Goal: Use online tool/utility: Utilize a website feature to perform a specific function

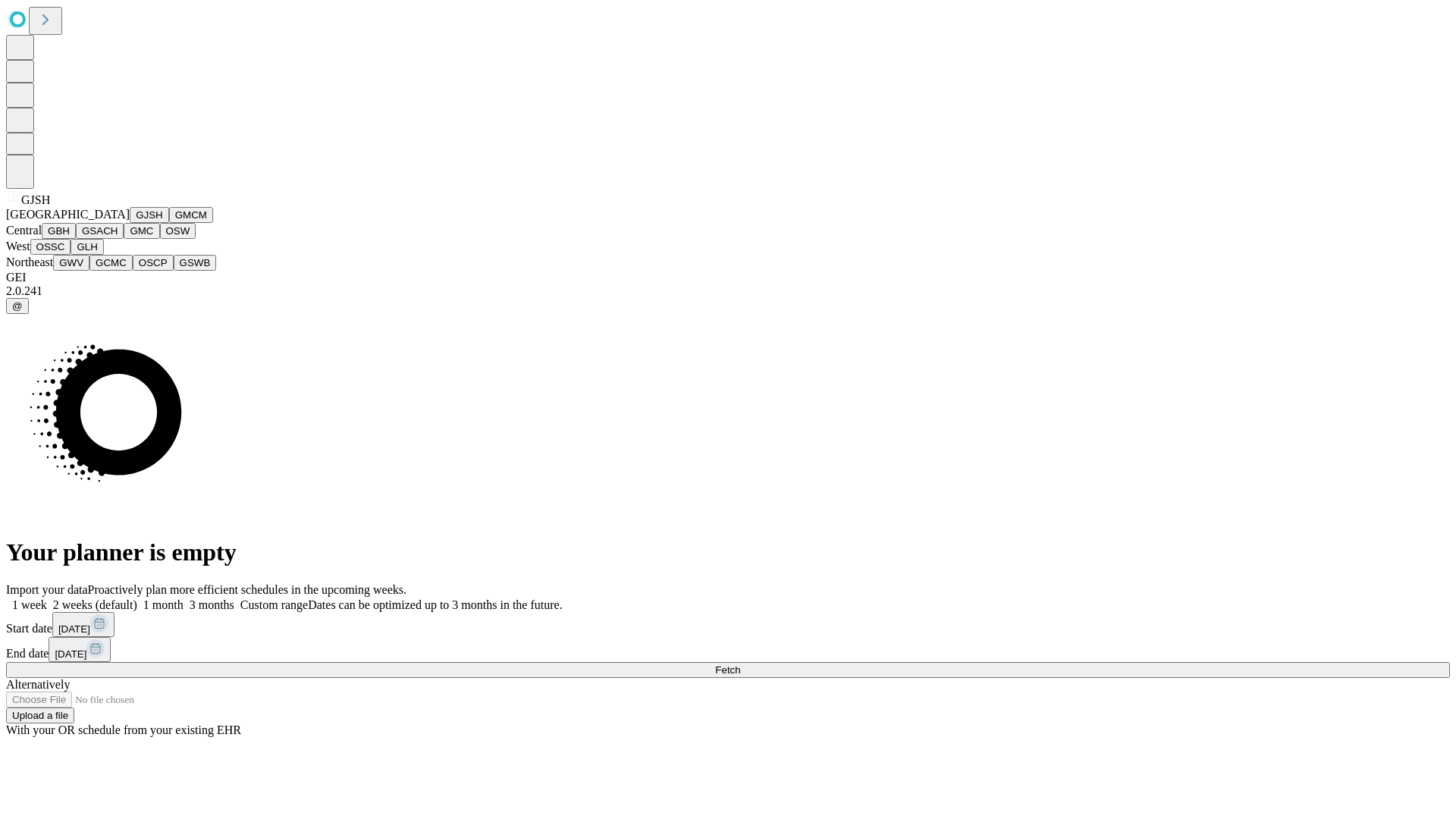
click at [129, 223] on button "GJSH" at bounding box center [149, 215] width 39 height 16
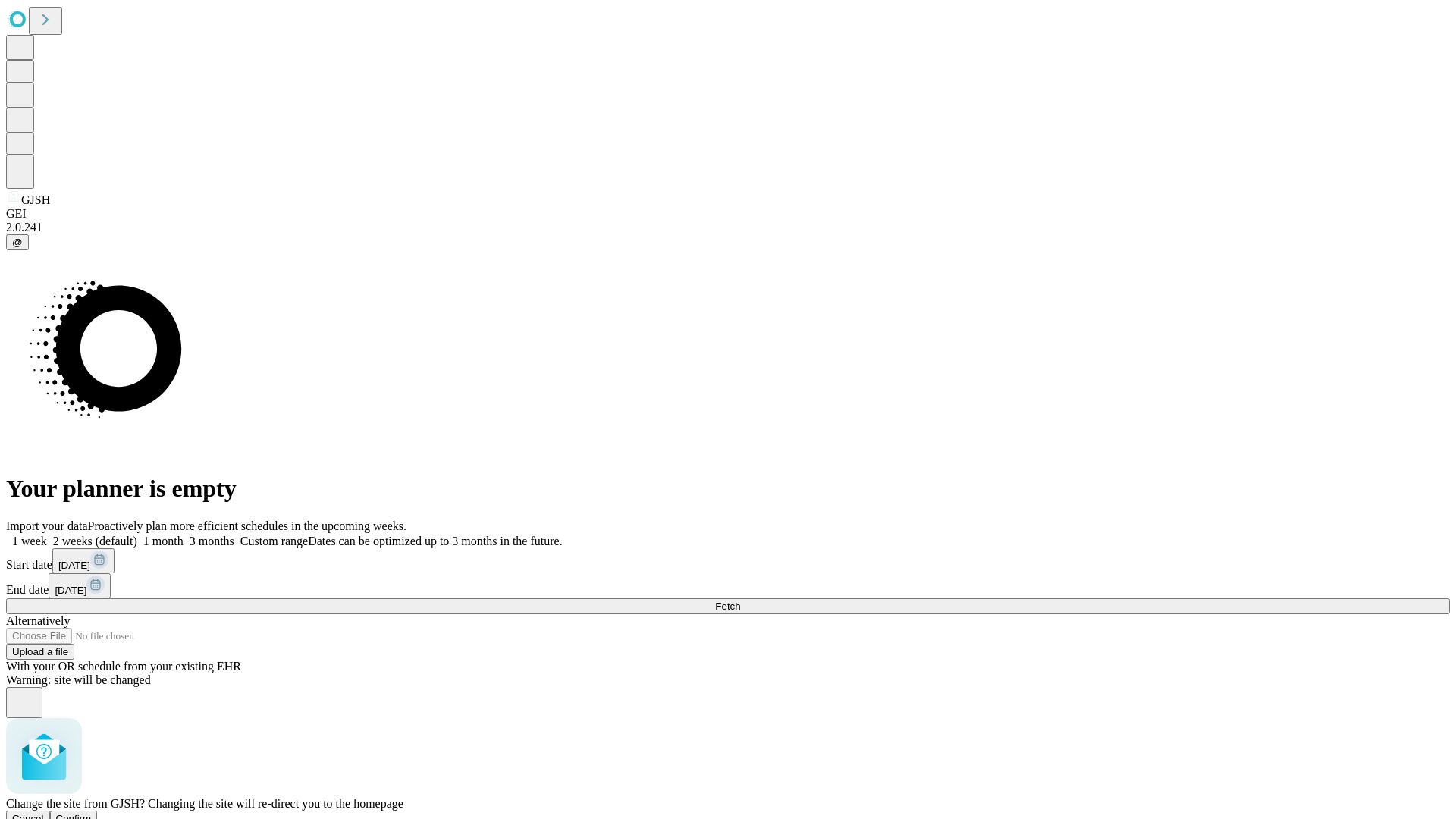
click at [92, 813] on span "Confirm" at bounding box center [73, 819] width 36 height 11
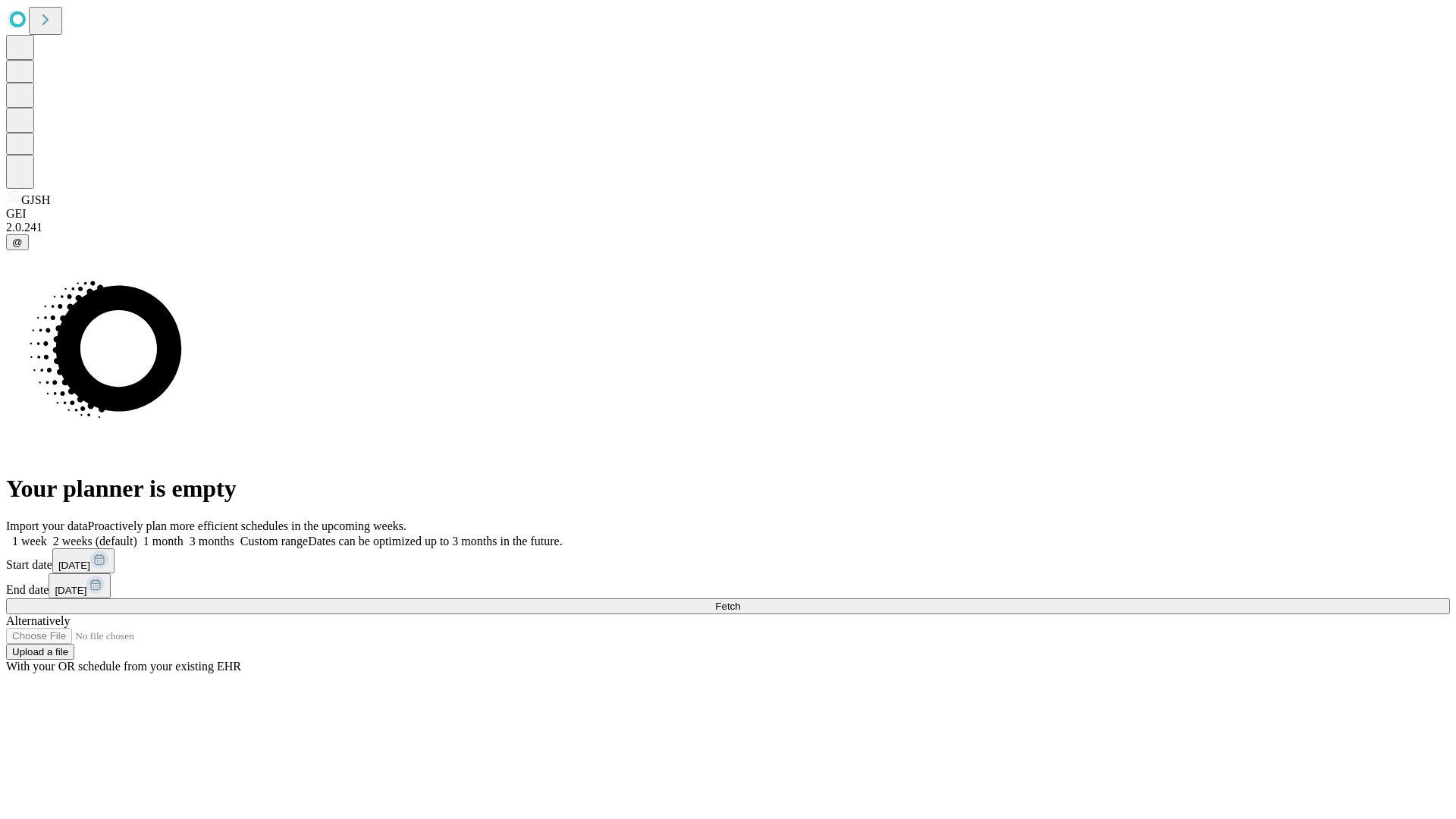
click at [138, 534] on label "2 weeks (default)" at bounding box center [92, 541] width 90 height 13
click at [740, 600] on span "Fetch" at bounding box center [727, 606] width 25 height 11
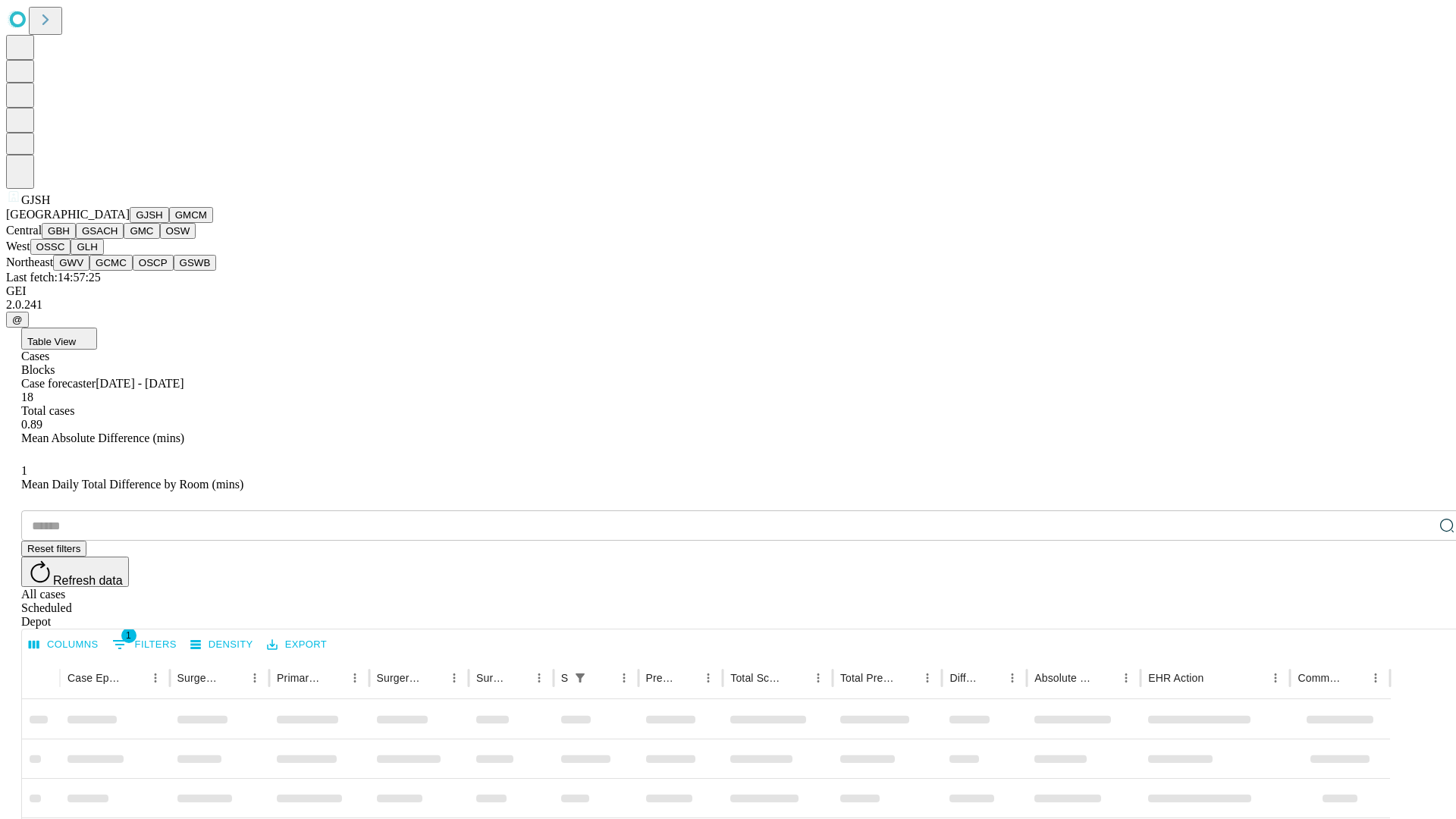
click at [169, 223] on button "GMCM" at bounding box center [191, 215] width 44 height 16
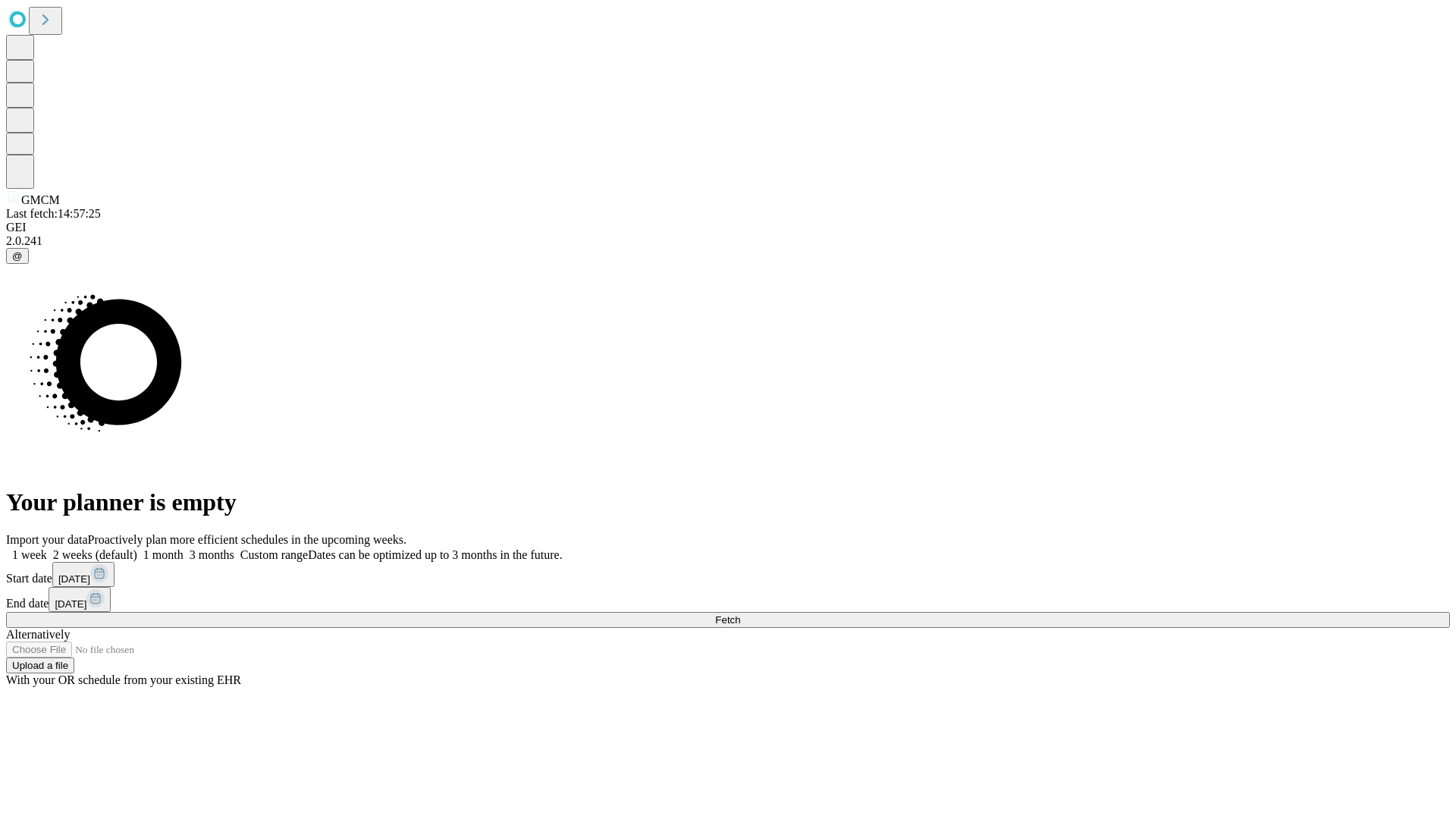
click at [138, 548] on label "2 weeks (default)" at bounding box center [92, 555] width 90 height 13
click at [740, 614] on span "Fetch" at bounding box center [727, 620] width 25 height 11
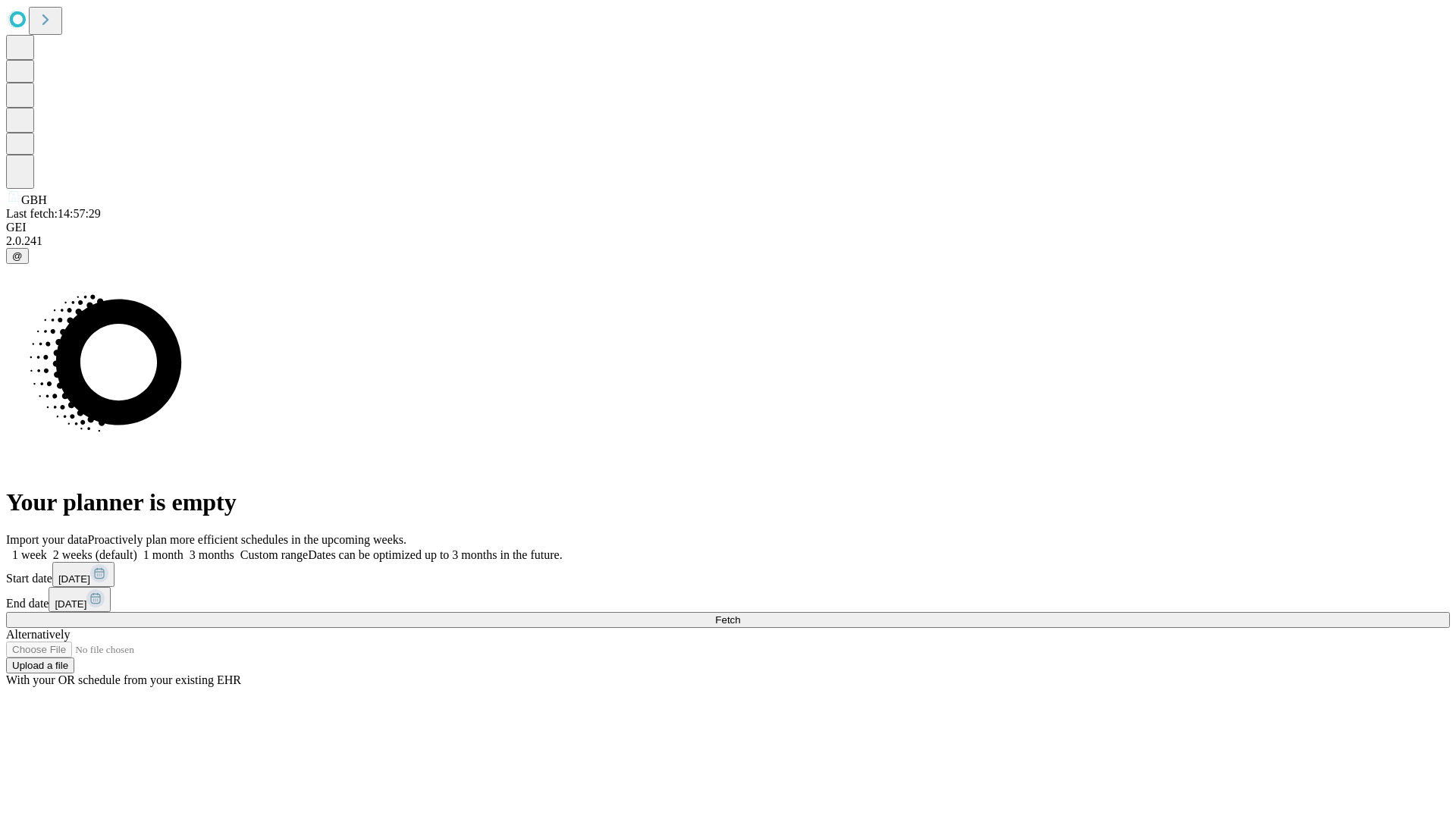
click at [138, 548] on label "2 weeks (default)" at bounding box center [92, 555] width 90 height 13
click at [740, 614] on span "Fetch" at bounding box center [727, 620] width 25 height 11
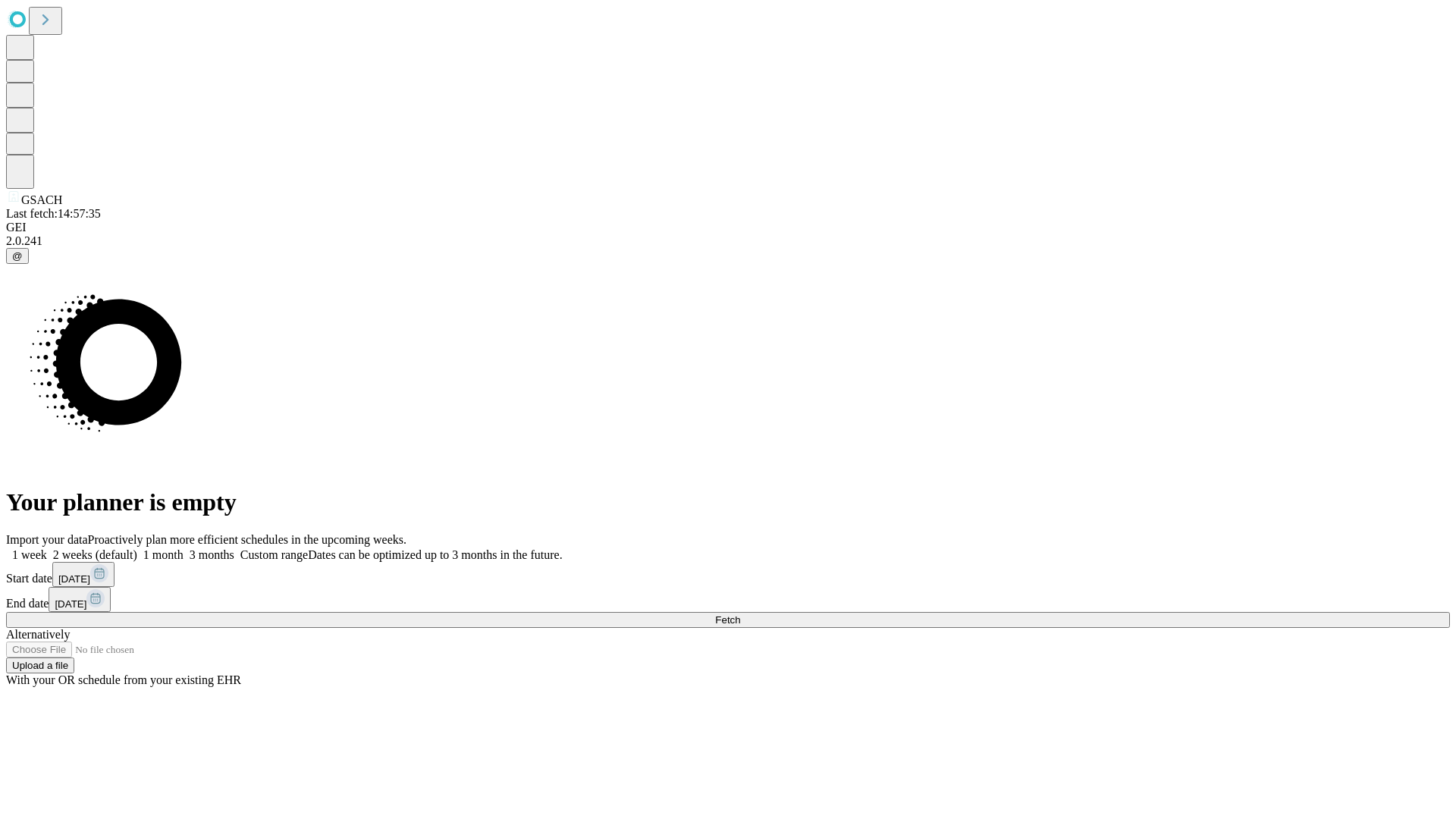
click at [138, 548] on label "2 weeks (default)" at bounding box center [92, 555] width 90 height 13
click at [740, 614] on span "Fetch" at bounding box center [727, 620] width 25 height 11
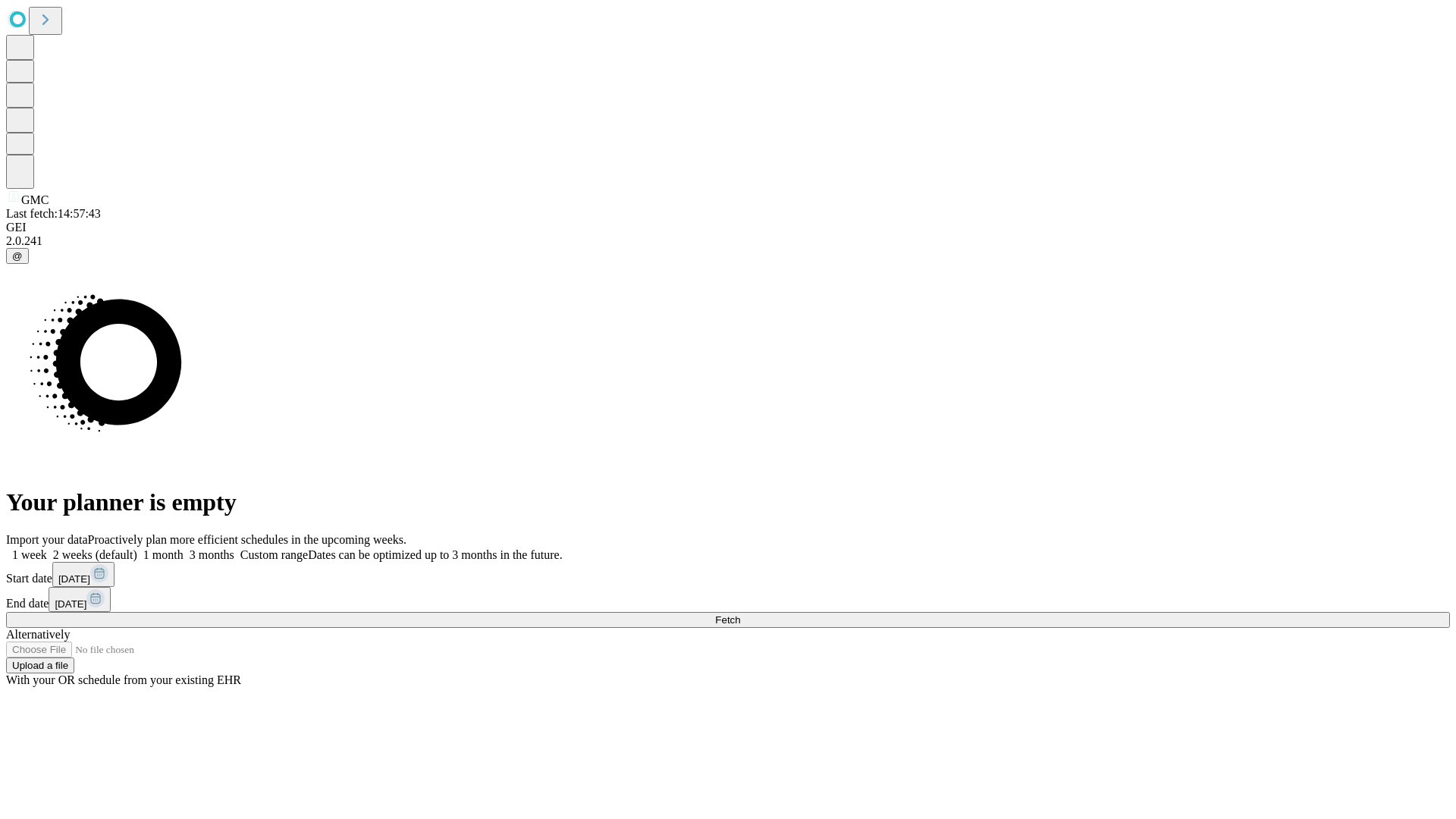
click at [138, 548] on label "2 weeks (default)" at bounding box center [92, 555] width 90 height 13
click at [740, 614] on span "Fetch" at bounding box center [727, 620] width 25 height 11
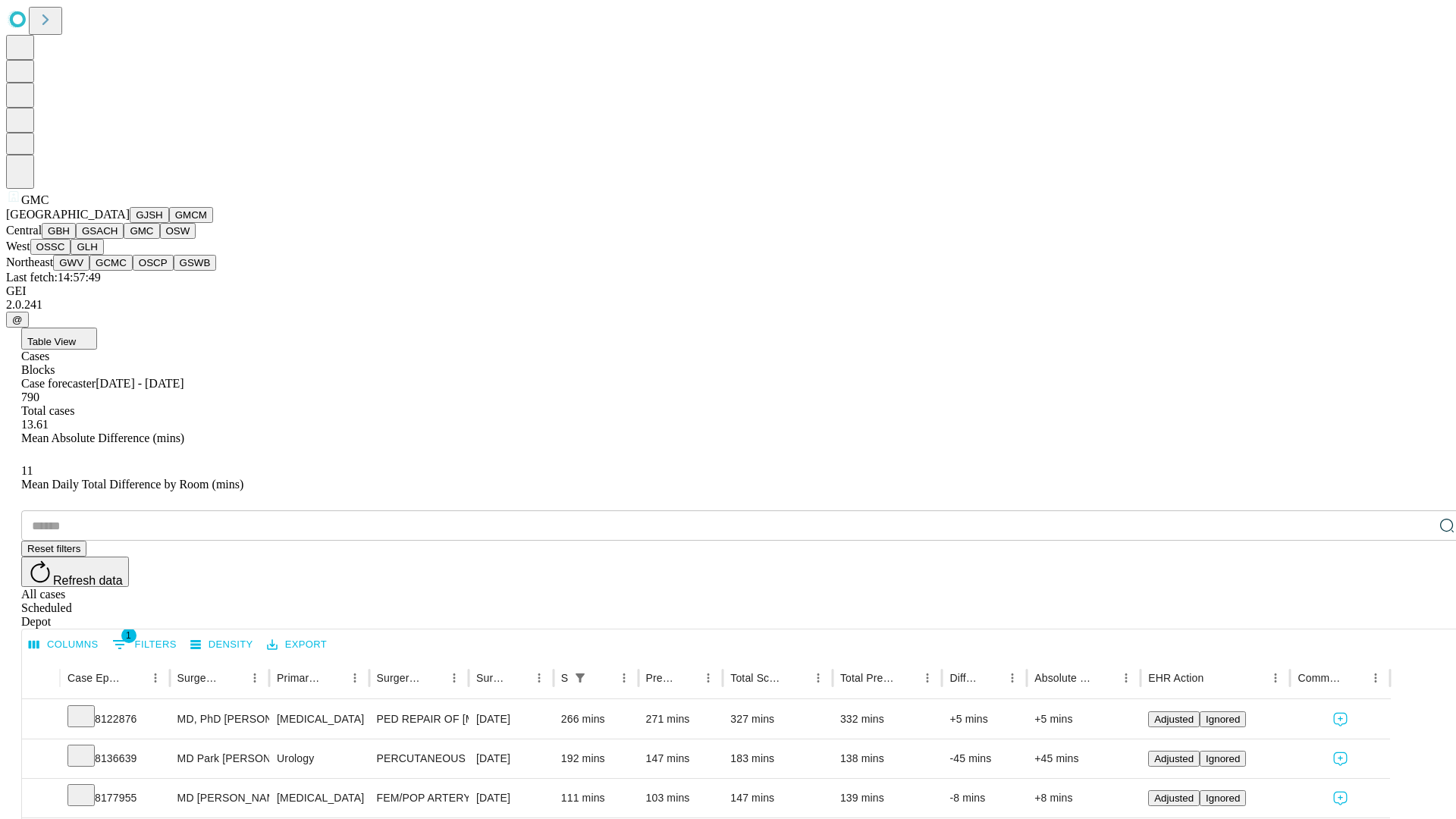
click at [160, 239] on button "OSW" at bounding box center [178, 230] width 37 height 16
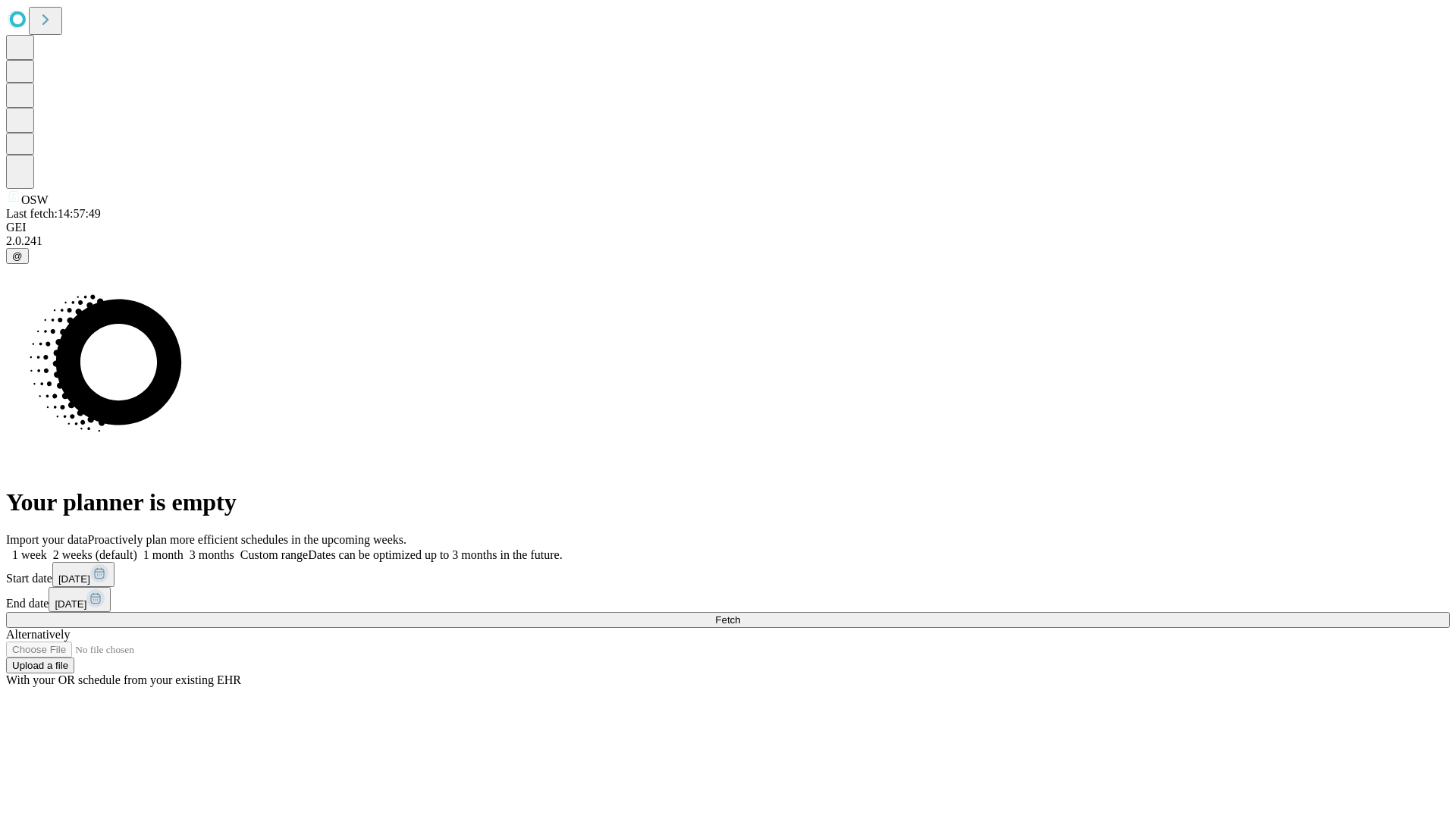
click at [740, 614] on span "Fetch" at bounding box center [727, 620] width 25 height 11
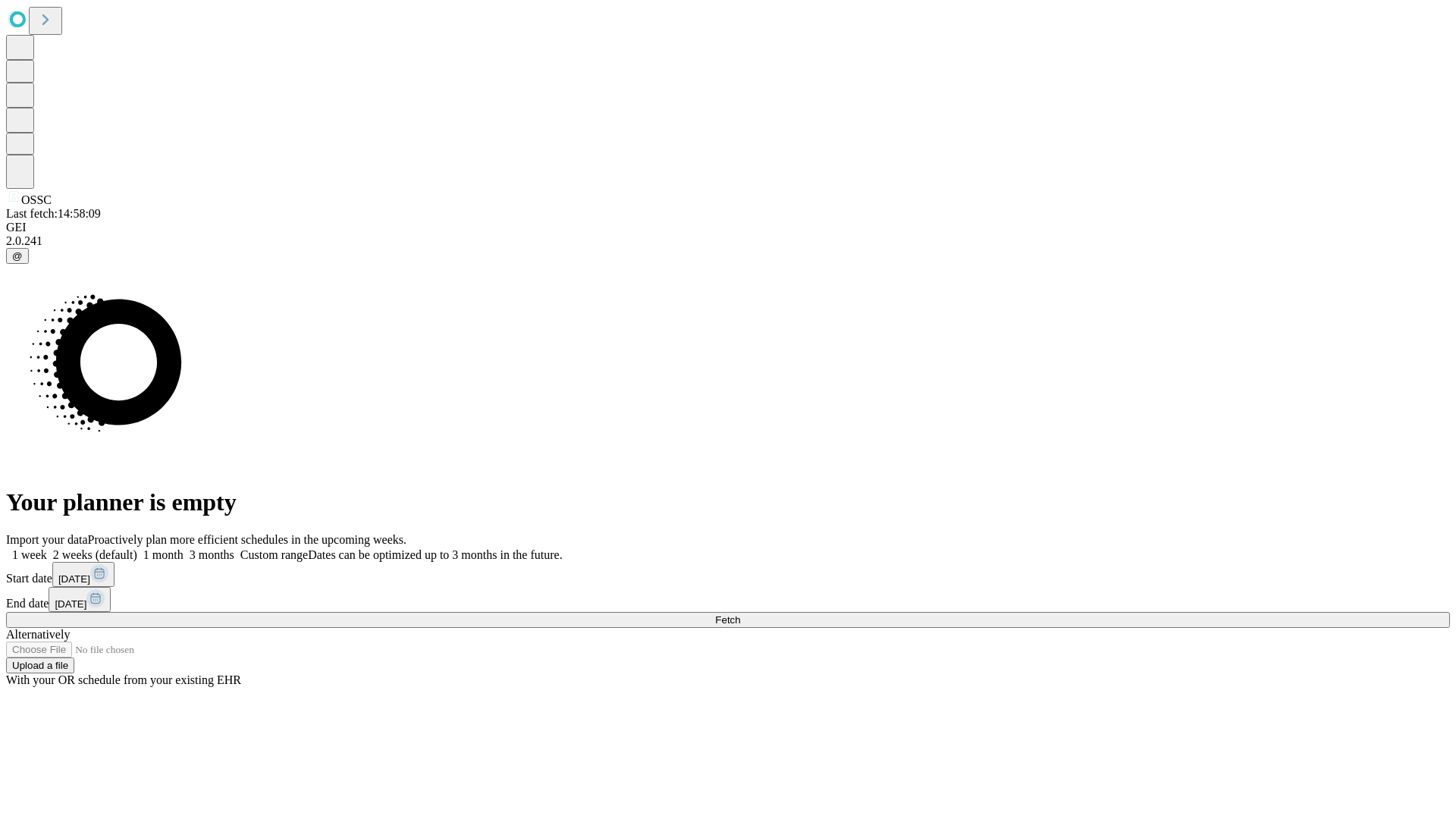
click at [138, 548] on label "2 weeks (default)" at bounding box center [92, 555] width 90 height 13
click at [740, 614] on span "Fetch" at bounding box center [727, 620] width 25 height 11
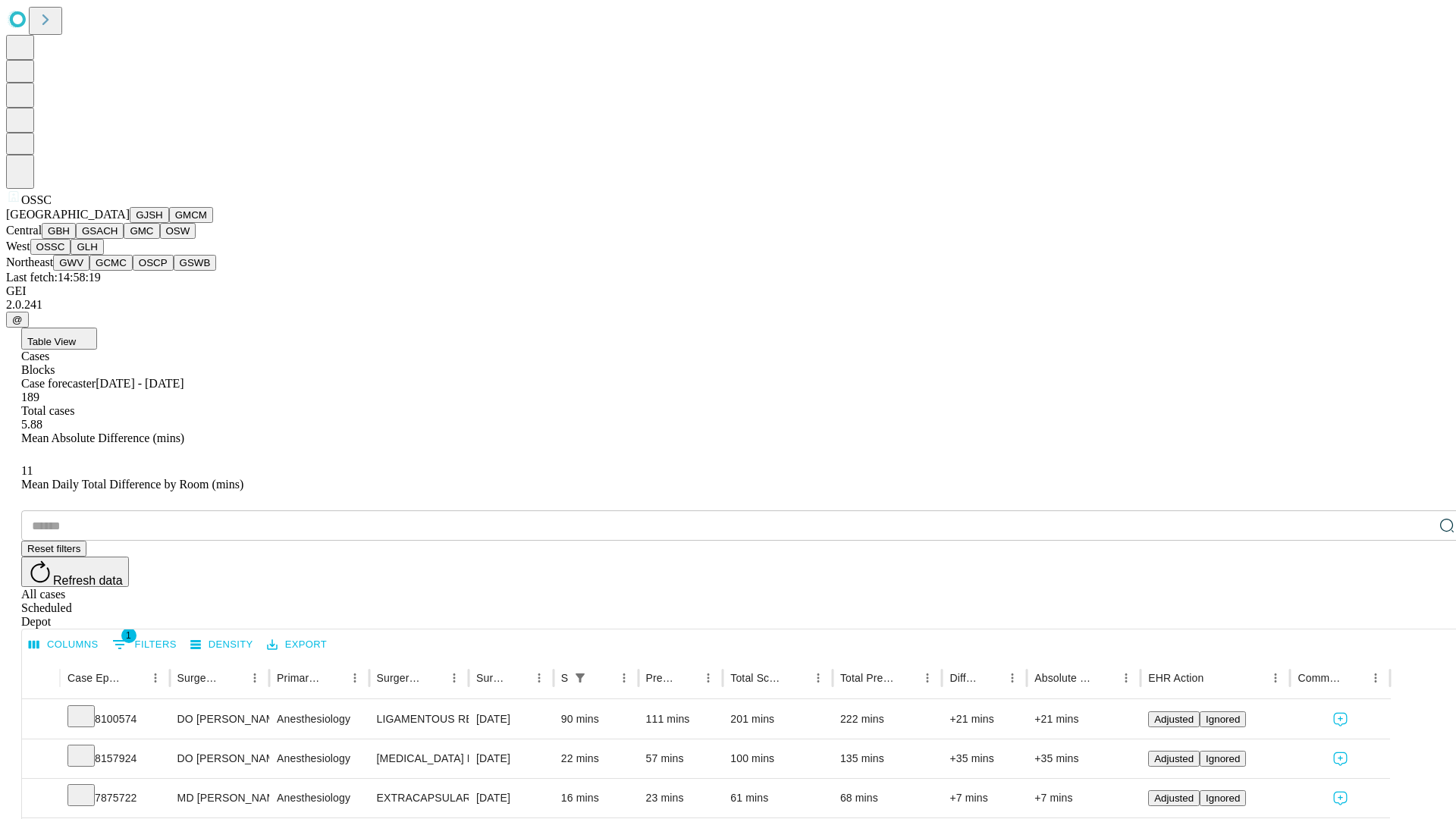
click at [103, 255] on button "GLH" at bounding box center [87, 246] width 33 height 16
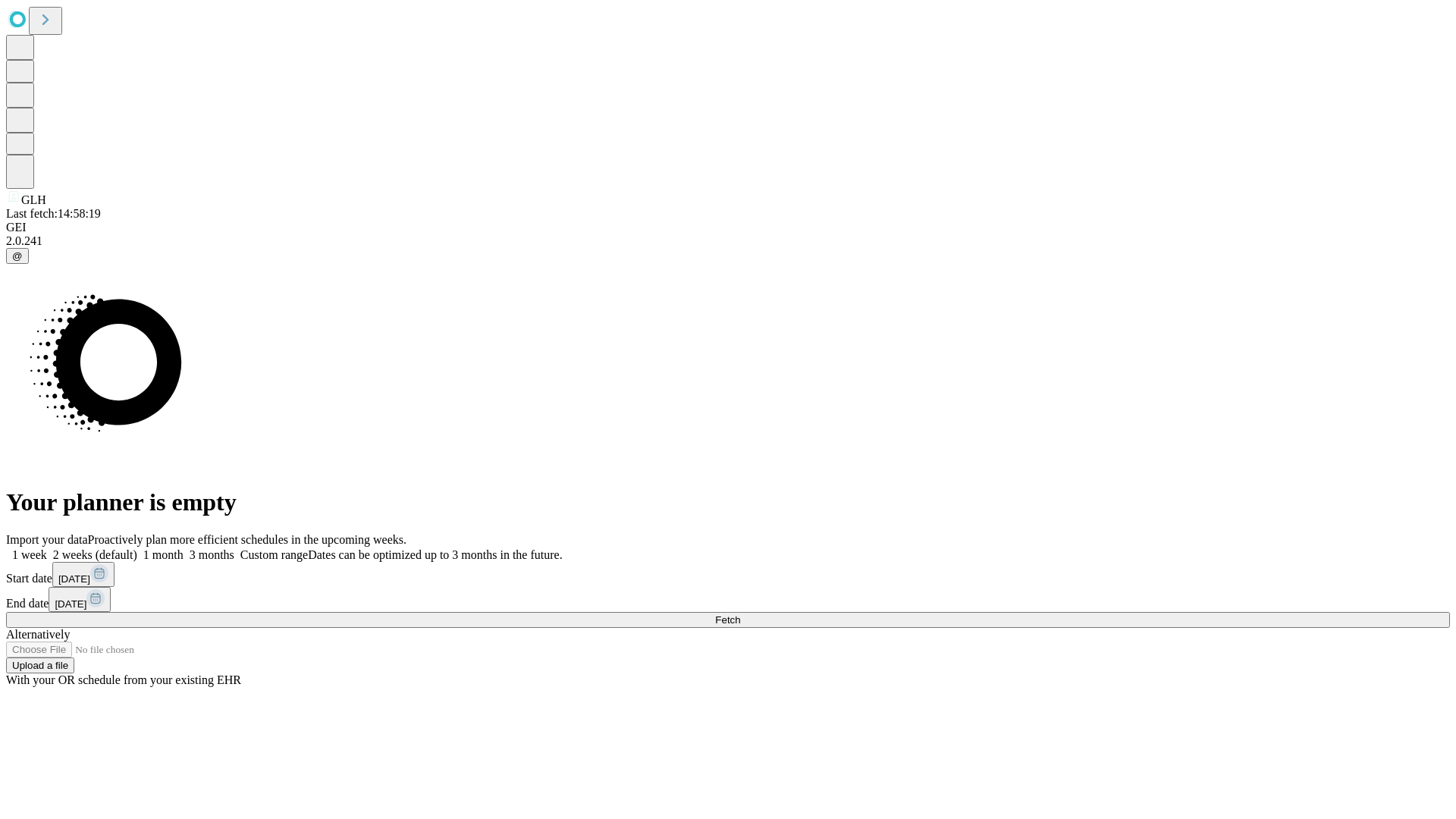
click at [138, 548] on label "2 weeks (default)" at bounding box center [92, 555] width 90 height 13
click at [740, 614] on span "Fetch" at bounding box center [727, 620] width 25 height 11
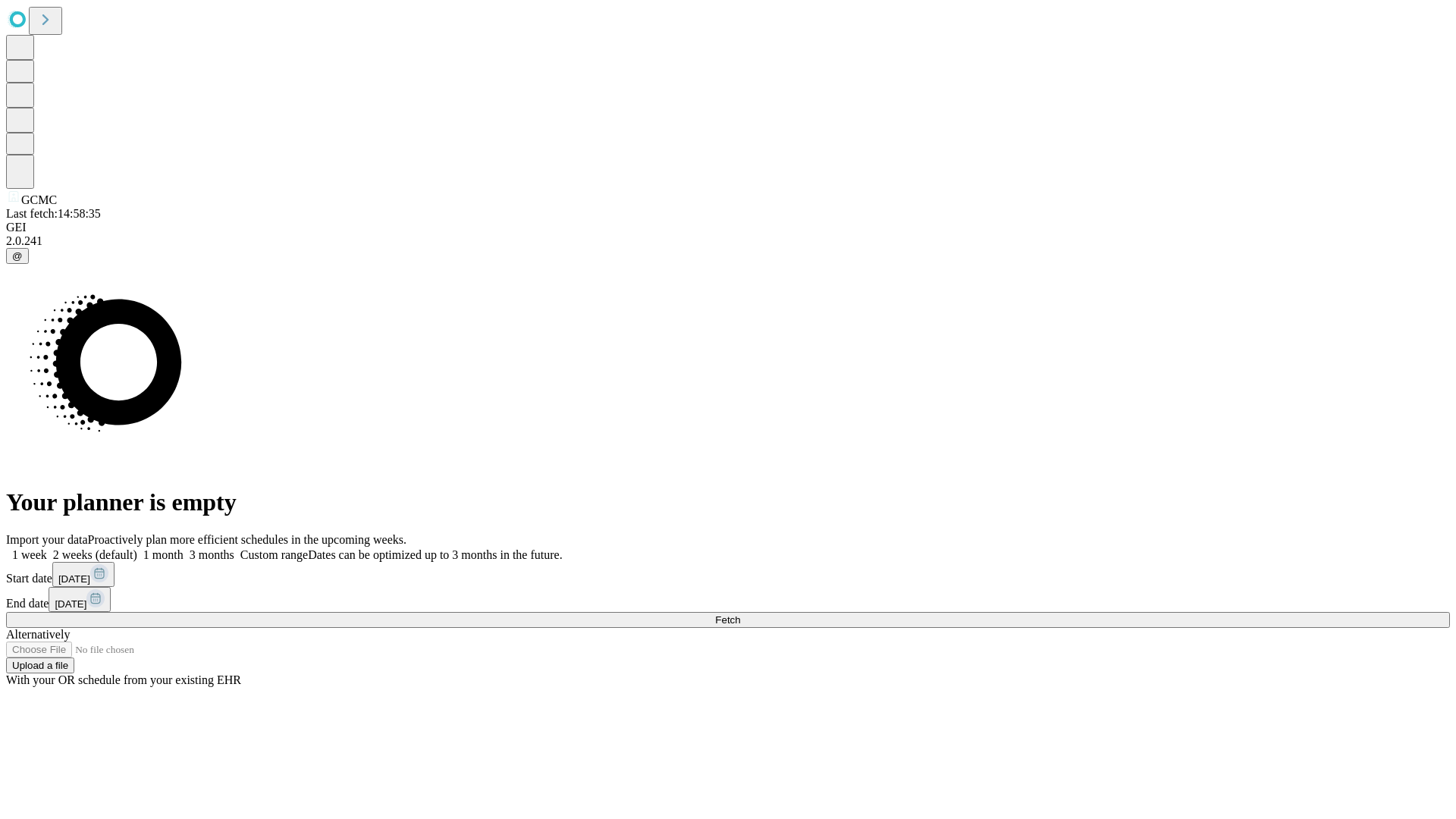
click at [138, 548] on label "2 weeks (default)" at bounding box center [92, 555] width 90 height 13
click at [740, 614] on span "Fetch" at bounding box center [727, 620] width 25 height 11
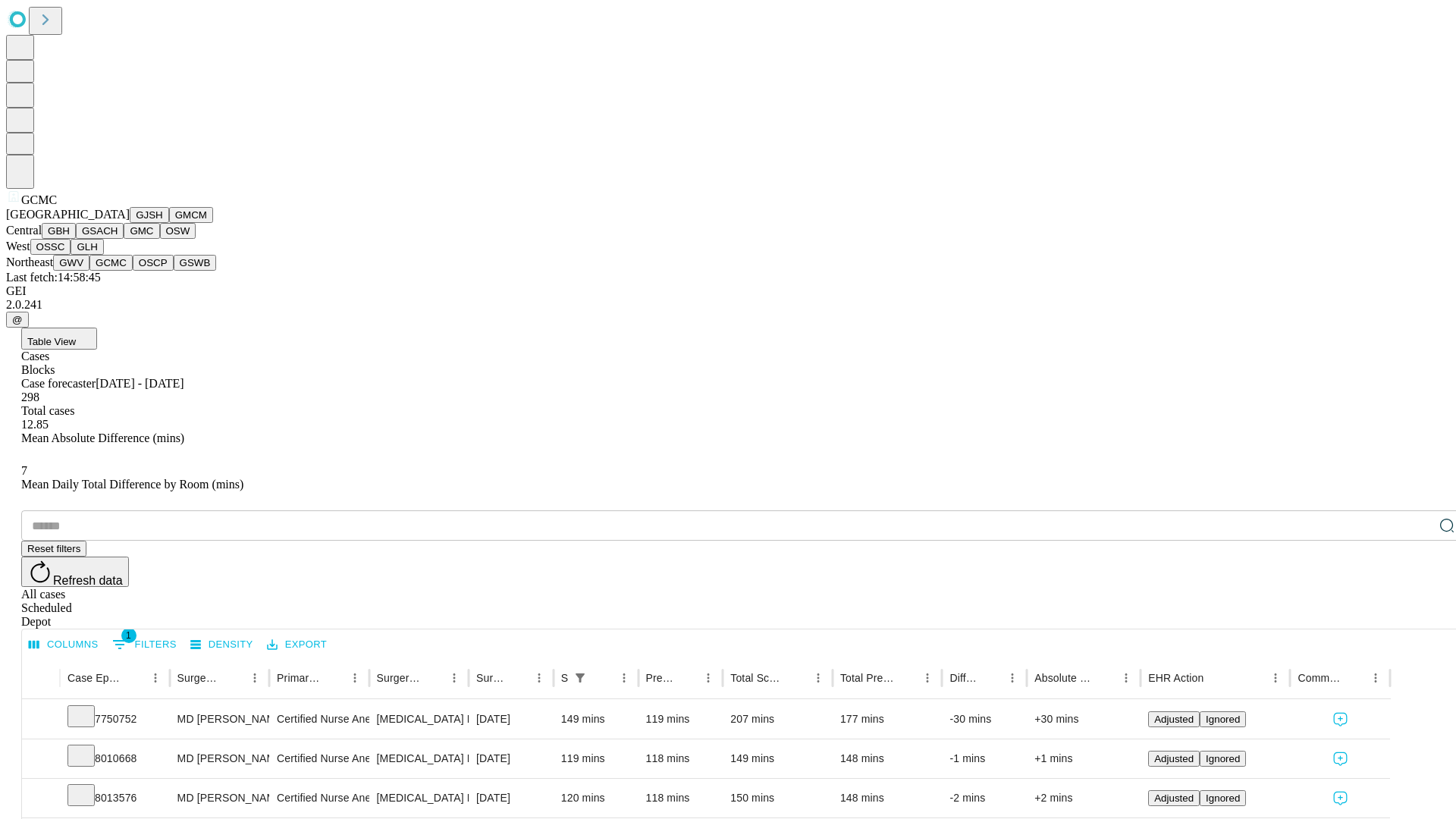
click at [133, 271] on button "OSCP" at bounding box center [153, 263] width 41 height 16
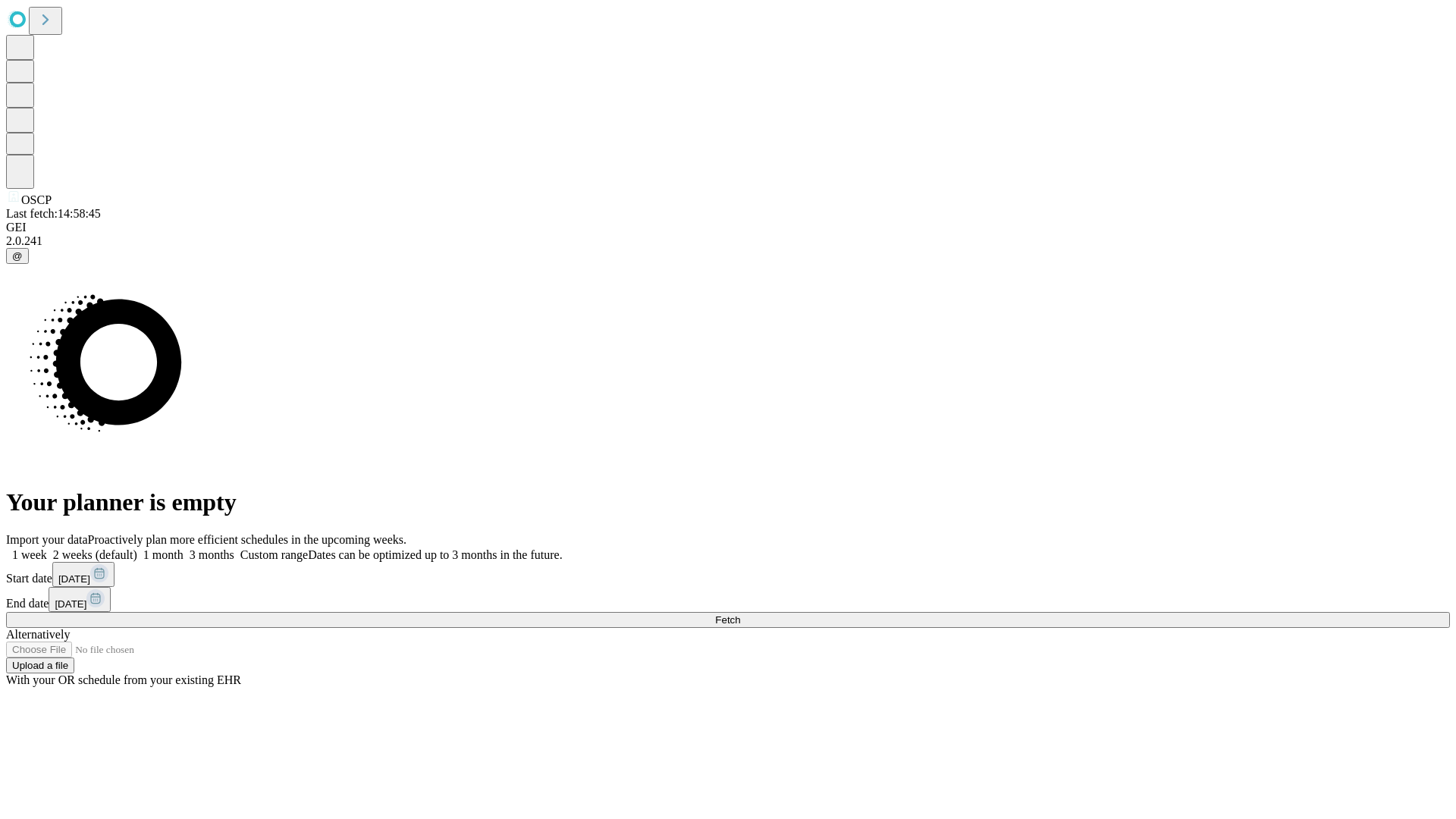
click at [740, 614] on span "Fetch" at bounding box center [727, 620] width 25 height 11
